Goal: Task Accomplishment & Management: Use online tool/utility

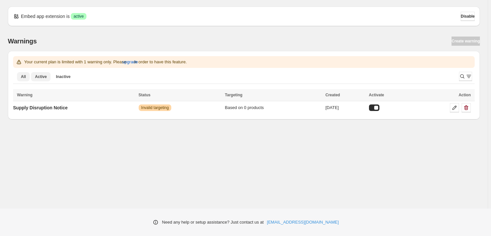
click at [38, 78] on span "Active" at bounding box center [41, 76] width 12 height 5
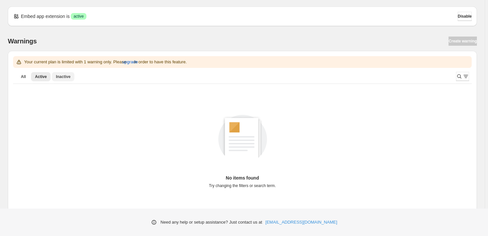
click at [62, 73] on button "Inactive" at bounding box center [63, 76] width 22 height 9
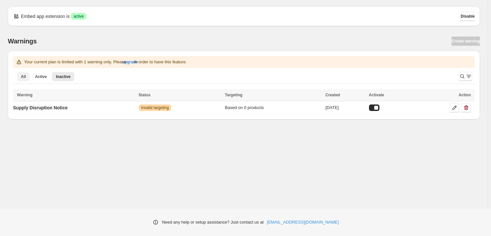
click at [24, 77] on span "All" at bounding box center [23, 76] width 5 height 5
click at [57, 108] on p "Supply Disruption Notice" at bounding box center [40, 107] width 54 height 7
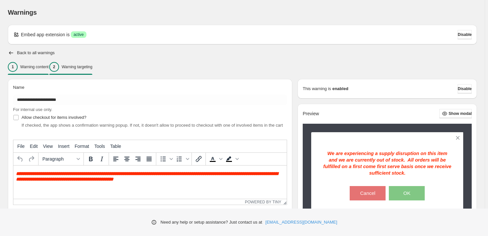
click at [86, 68] on p "Warning targeting" at bounding box center [77, 66] width 31 height 5
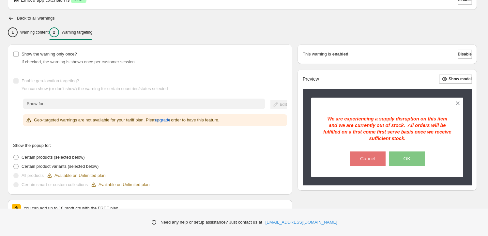
scroll to position [126, 0]
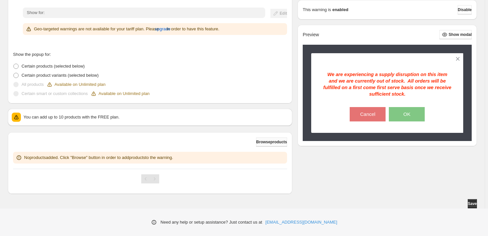
click at [270, 142] on span "Browse products" at bounding box center [271, 141] width 31 height 5
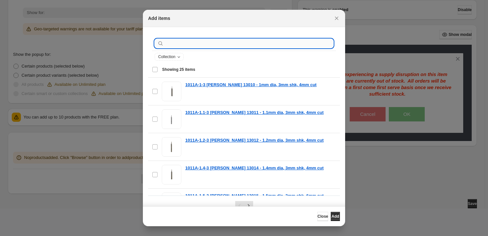
click at [186, 43] on input ":r1g:" at bounding box center [249, 43] width 168 height 9
paste input "*******"
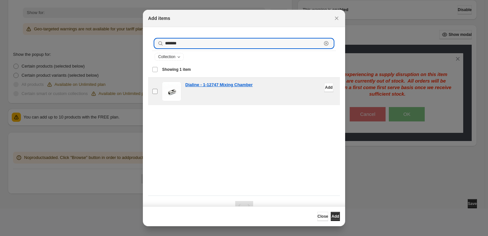
type input "*******"
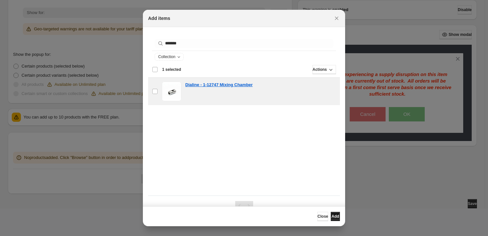
click at [331, 214] on button "Add" at bounding box center [335, 216] width 9 height 9
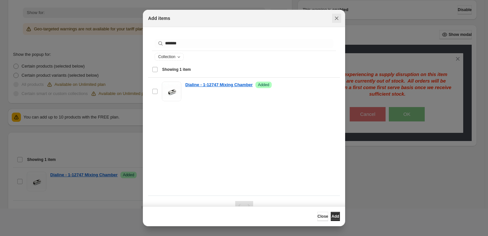
click at [337, 18] on icon "Close" at bounding box center [336, 18] width 7 height 7
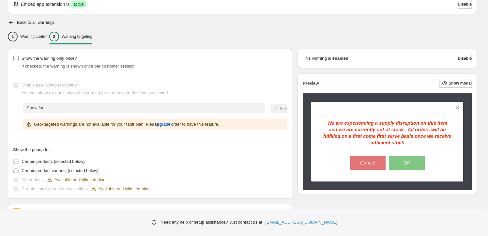
scroll to position [0, 0]
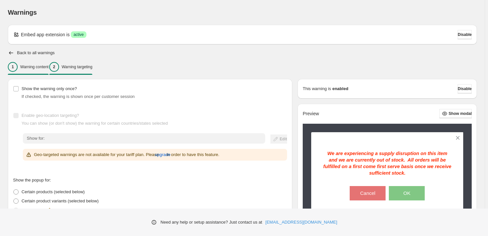
click at [40, 68] on p "Warning content" at bounding box center [34, 66] width 28 height 5
